Goal: Task Accomplishment & Management: Manage account settings

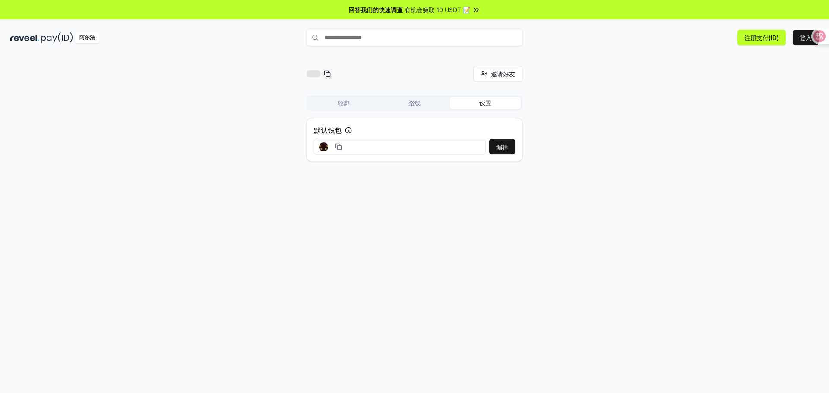
drag, startPoint x: 624, startPoint y: 83, endPoint x: 605, endPoint y: 86, distance: 18.8
click at [623, 83] on div "邀请好友 邀请 轮廓 路线 设置 默认钱包 编辑" at bounding box center [414, 117] width 808 height 103
drag, startPoint x: 397, startPoint y: 141, endPoint x: 394, endPoint y: 148, distance: 8.1
click at [397, 142] on input at bounding box center [400, 147] width 172 height 16
click at [393, 149] on input at bounding box center [400, 147] width 172 height 16
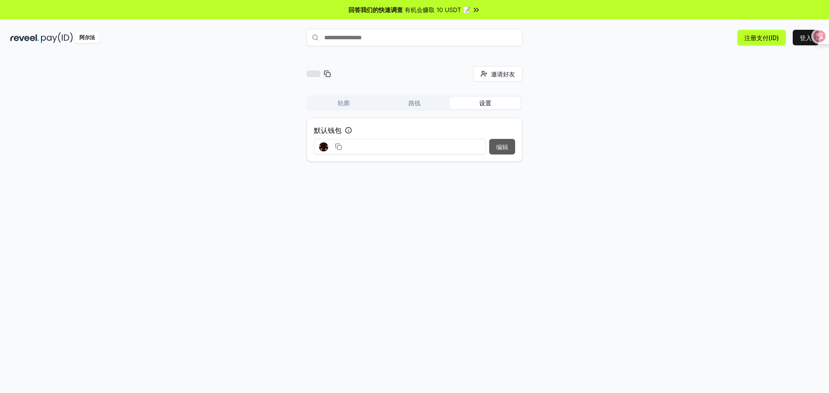
click at [506, 145] on font "编辑" at bounding box center [502, 146] width 12 height 7
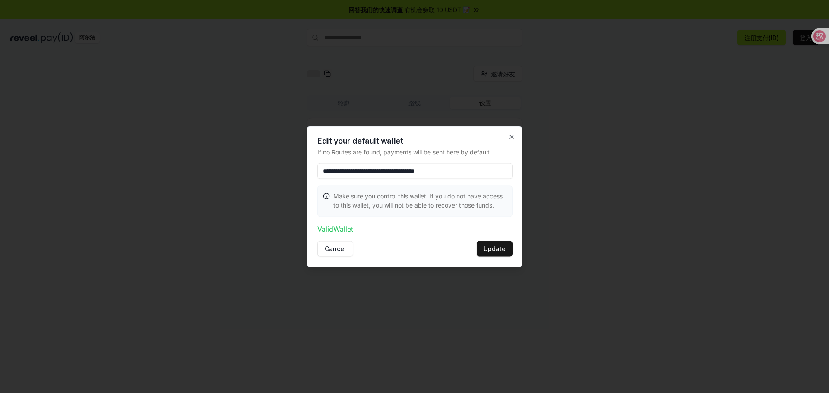
click at [395, 165] on input "**********" at bounding box center [414, 171] width 195 height 16
drag, startPoint x: 478, startPoint y: 172, endPoint x: 283, endPoint y: 203, distance: 197.6
click at [102, 158] on body "**********" at bounding box center [414, 196] width 829 height 393
paste input
type input "**********"
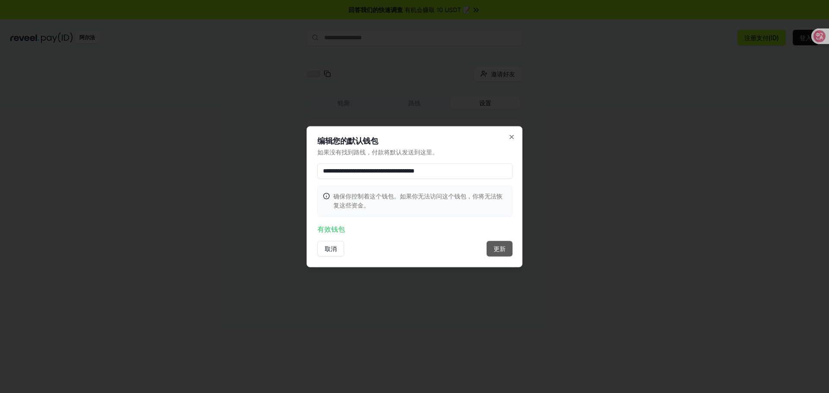
click at [502, 245] on font "更新" at bounding box center [500, 248] width 12 height 7
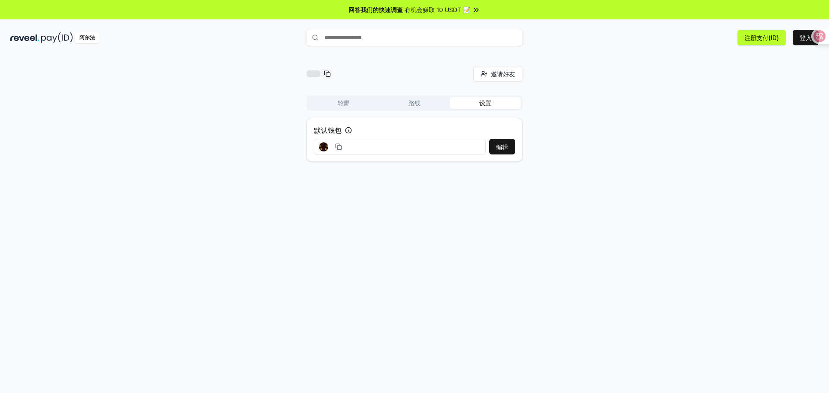
click at [422, 8] on font "有机会赚取 10 USDT 📝" at bounding box center [438, 9] width 66 height 7
drag, startPoint x: 819, startPoint y: 38, endPoint x: 794, endPoint y: 183, distance: 146.8
click at [794, 183] on div at bounding box center [794, 182] width 16 height 16
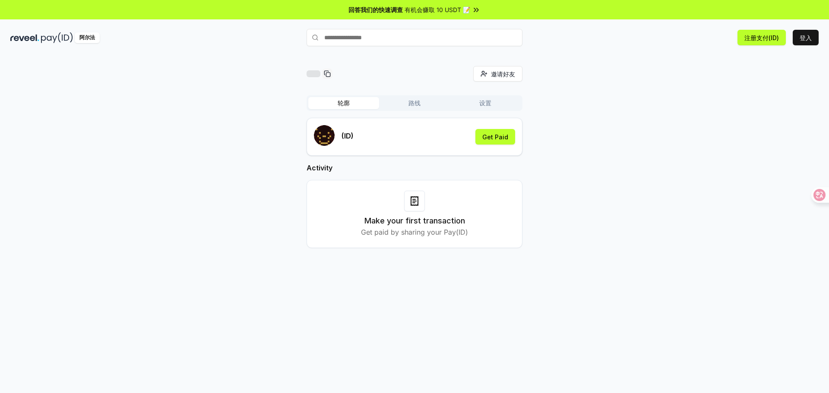
click at [347, 104] on font "轮廓" at bounding box center [344, 102] width 12 height 7
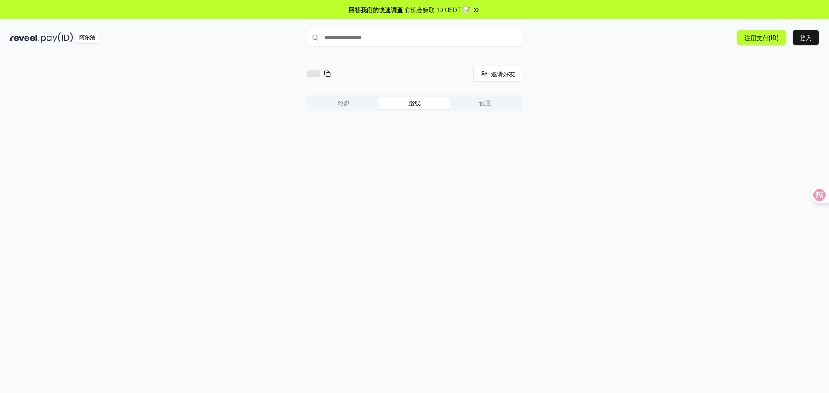
click at [425, 103] on button "路线" at bounding box center [414, 103] width 71 height 12
click at [497, 105] on button "设置" at bounding box center [485, 103] width 71 height 12
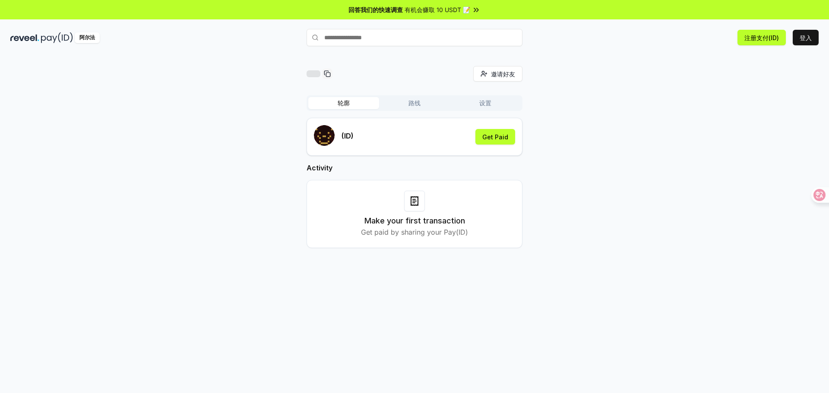
click at [343, 103] on font "轮廓" at bounding box center [344, 102] width 12 height 7
click at [492, 142] on button "获得报酬" at bounding box center [496, 137] width 38 height 16
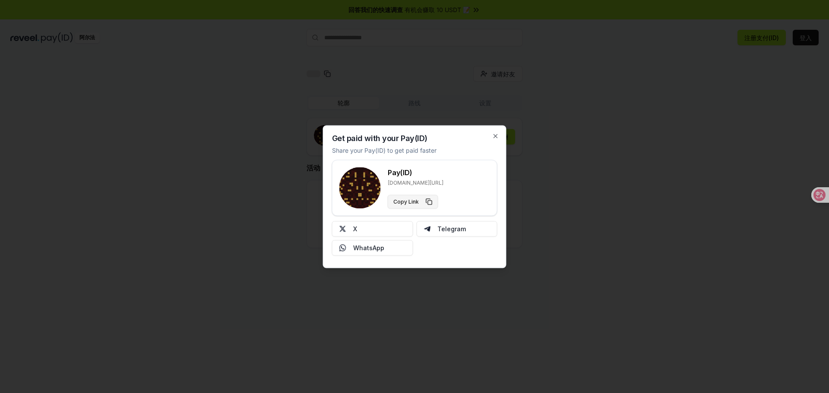
click at [418, 204] on button "Copy Link" at bounding box center [413, 202] width 51 height 14
click at [496, 135] on icon "button" at bounding box center [495, 136] width 7 height 7
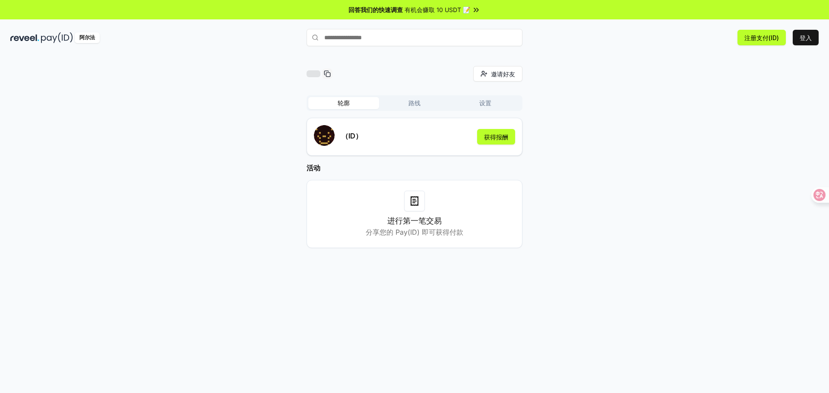
click at [40, 38] on div "阿尔法" at bounding box center [144, 37] width 269 height 11
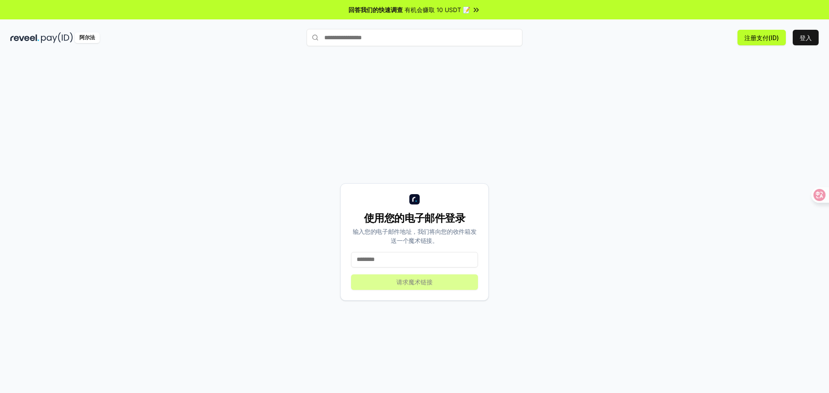
click at [380, 263] on input at bounding box center [414, 260] width 127 height 16
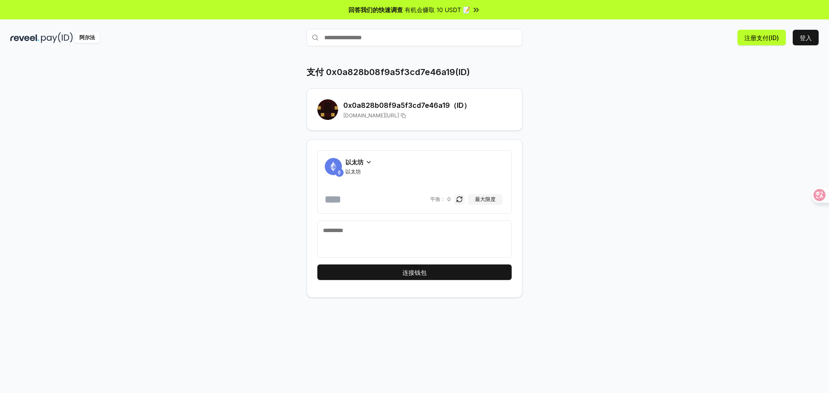
click at [609, 153] on div "支付 0x0a828b08f9a5f3cd7e46a19(ID) 0x0a828b08f9a5f3cd7e46a19 （ID） reveel.id/pay/0…" at bounding box center [414, 182] width 518 height 232
click at [351, 200] on input "number" at bounding box center [377, 200] width 104 height 14
click at [360, 161] on font "以太坊" at bounding box center [354, 161] width 18 height 7
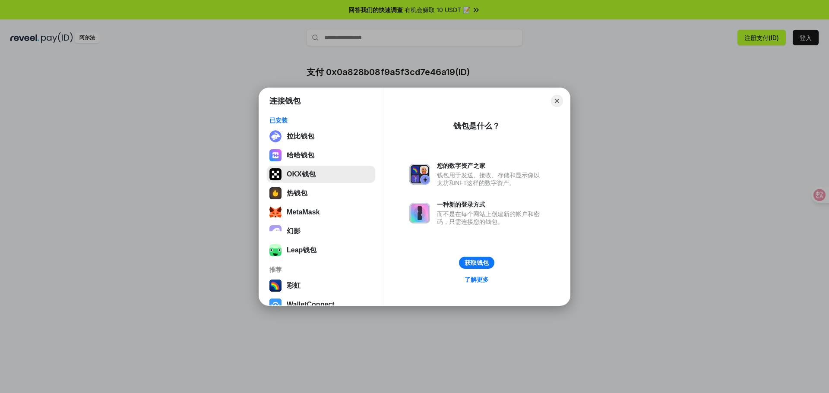
click at [296, 174] on button "OKX钱包" at bounding box center [321, 174] width 108 height 17
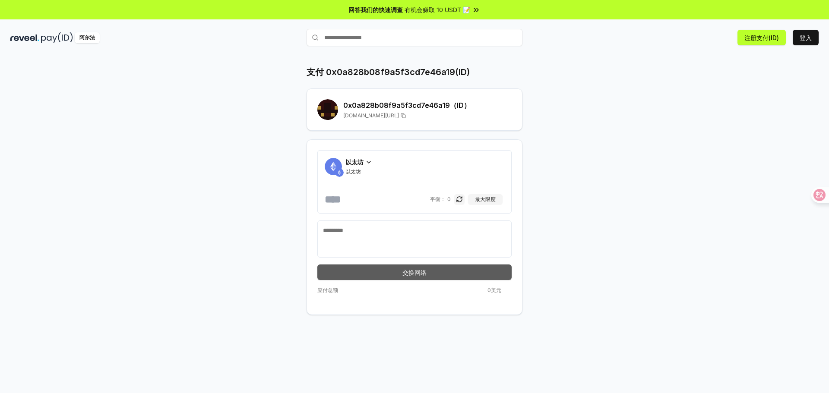
click at [413, 274] on font "交换网络" at bounding box center [414, 272] width 24 height 7
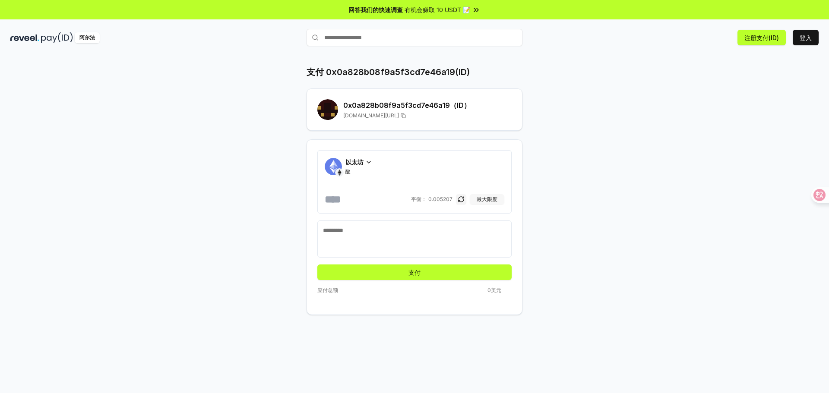
click at [487, 199] on font "最大限度" at bounding box center [487, 199] width 21 height 6
type input "**********"
click at [380, 240] on textarea at bounding box center [414, 239] width 183 height 26
click at [370, 155] on div "**********" at bounding box center [414, 181] width 194 height 63
click at [363, 169] on span "醚" at bounding box center [358, 171] width 27 height 7
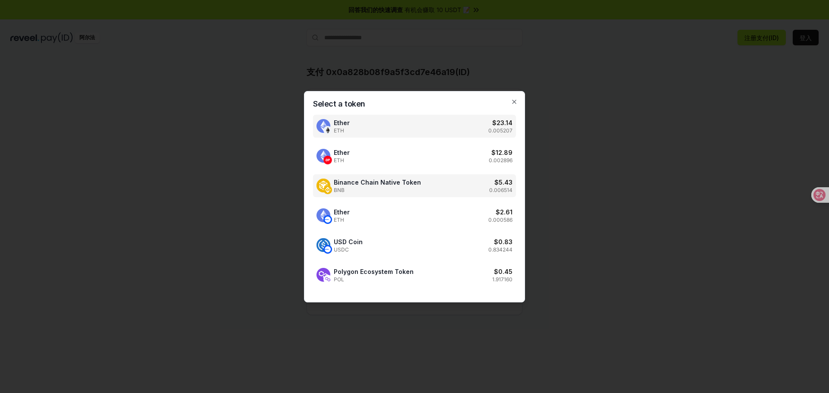
click at [372, 185] on span "Binance Chain Native Token" at bounding box center [377, 182] width 87 height 9
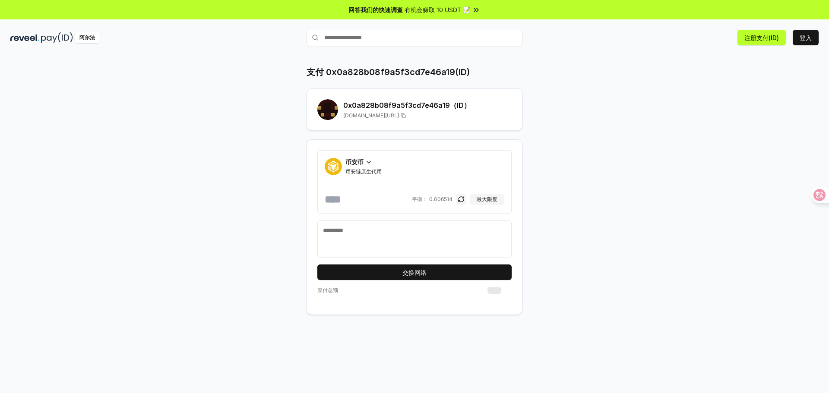
click at [354, 237] on textarea at bounding box center [414, 239] width 183 height 26
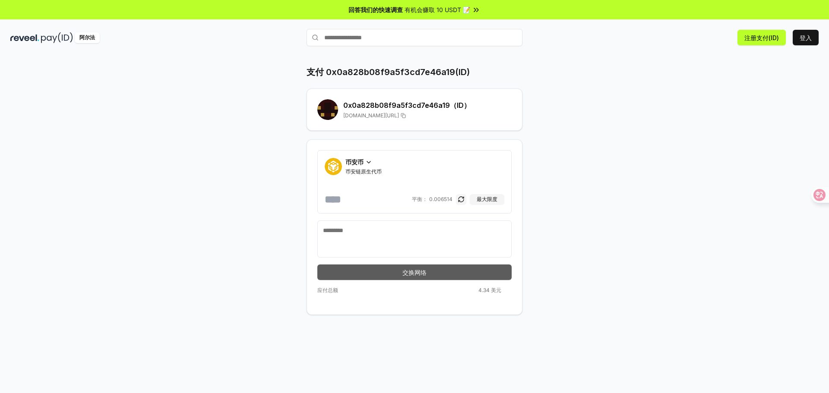
click at [389, 272] on button "交换网络" at bounding box center [414, 273] width 194 height 16
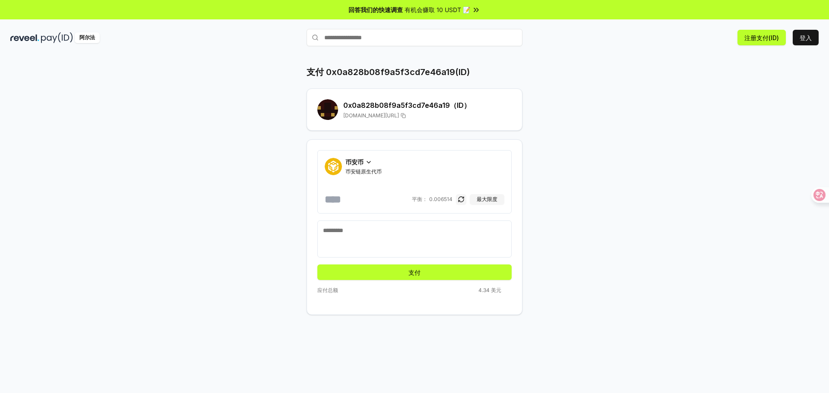
click at [348, 235] on textarea at bounding box center [414, 239] width 183 height 26
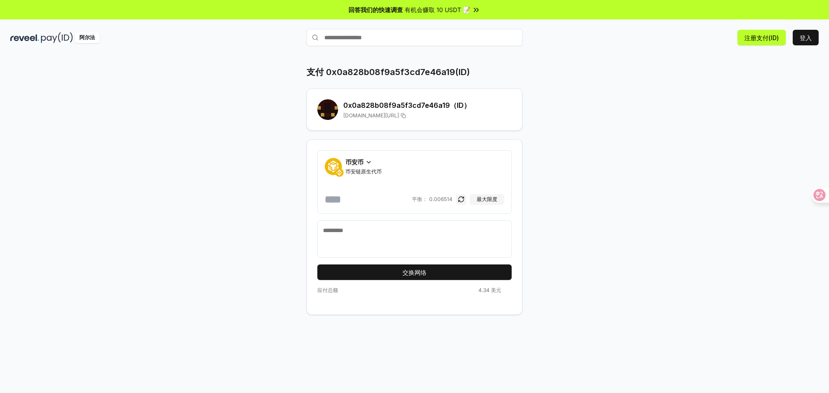
click at [406, 117] on icon at bounding box center [403, 115] width 5 height 7
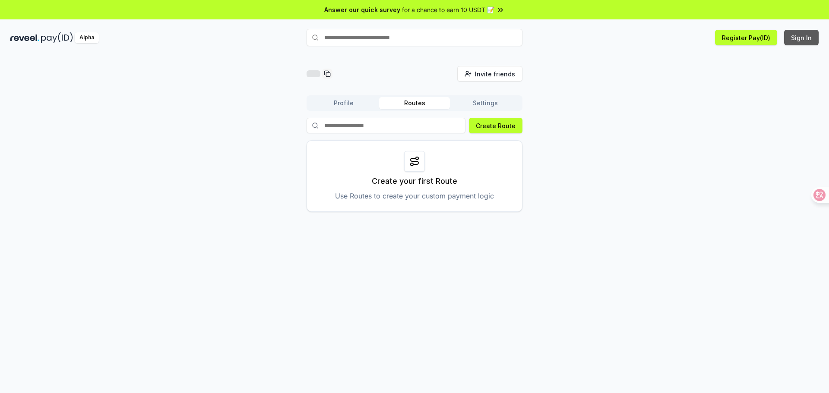
click at [798, 34] on button "Sign In" at bounding box center [801, 38] width 35 height 16
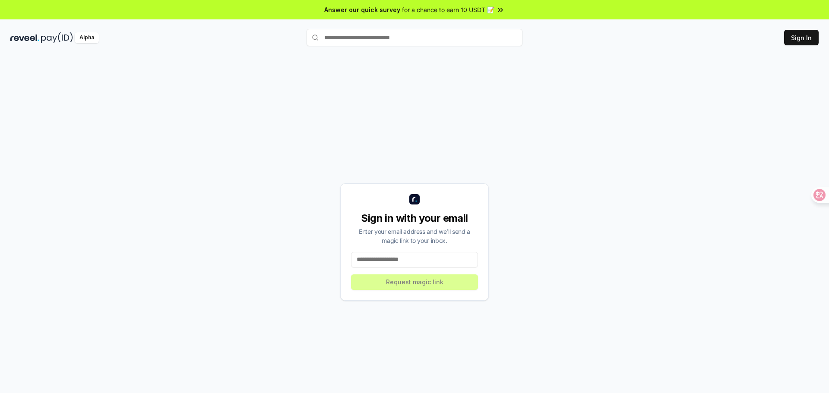
click at [439, 251] on div "Sign in with your email Enter your email address and we’ll send a magic link to…" at bounding box center [414, 242] width 149 height 117
click at [428, 259] on input at bounding box center [414, 260] width 127 height 16
type input "*"
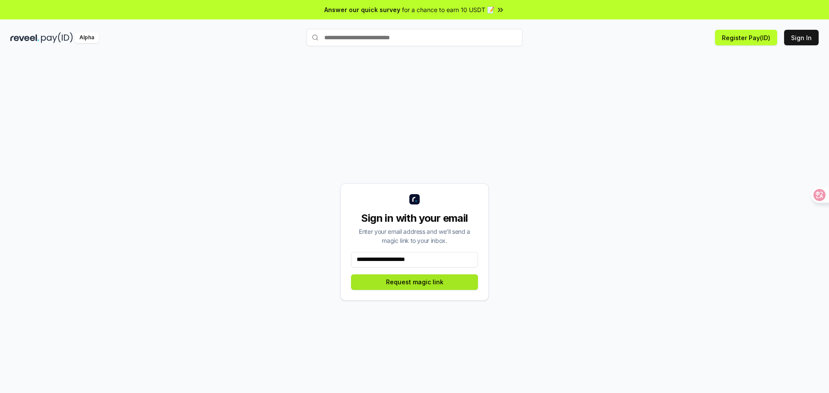
type input "**********"
click at [445, 290] on button "Request magic link" at bounding box center [414, 283] width 127 height 16
